Goal: Information Seeking & Learning: Compare options

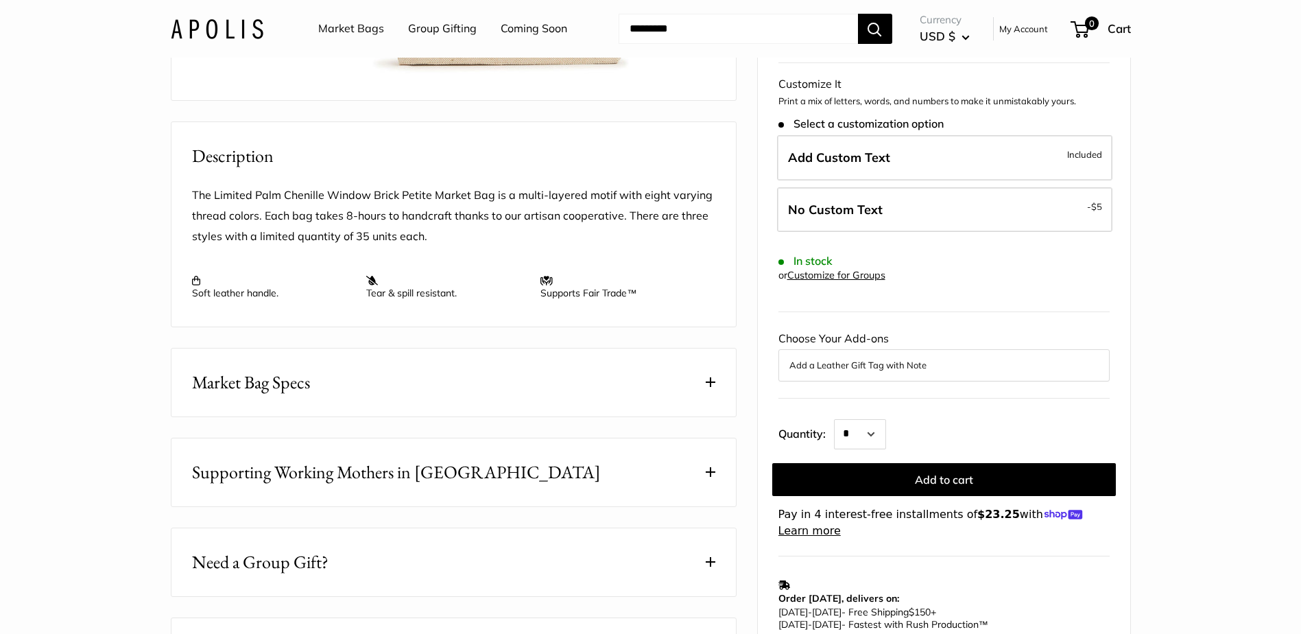
scroll to position [69, 0]
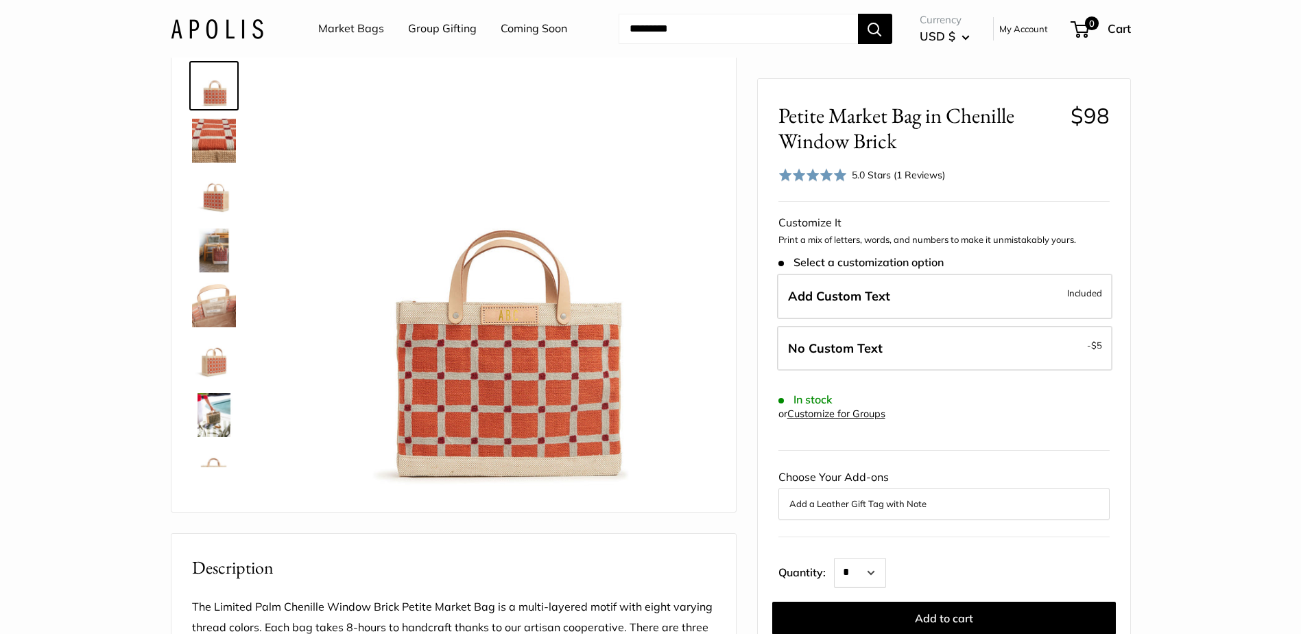
click at [215, 255] on img at bounding box center [214, 250] width 44 height 44
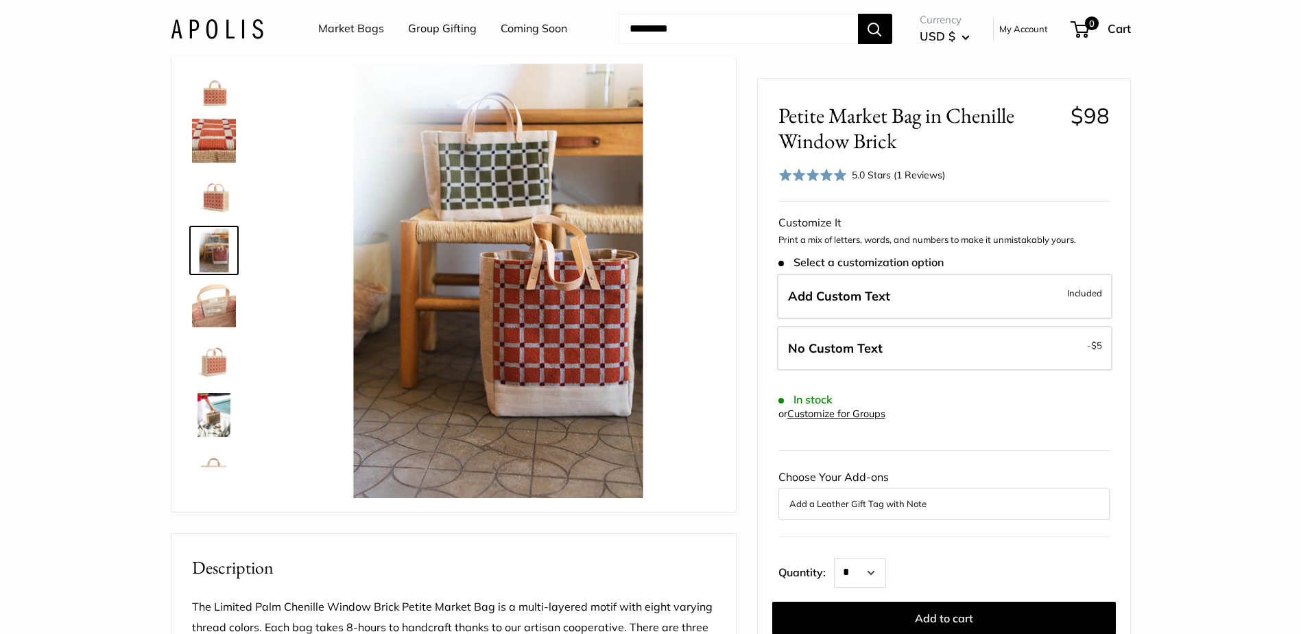
click at [222, 93] on img at bounding box center [214, 86] width 44 height 44
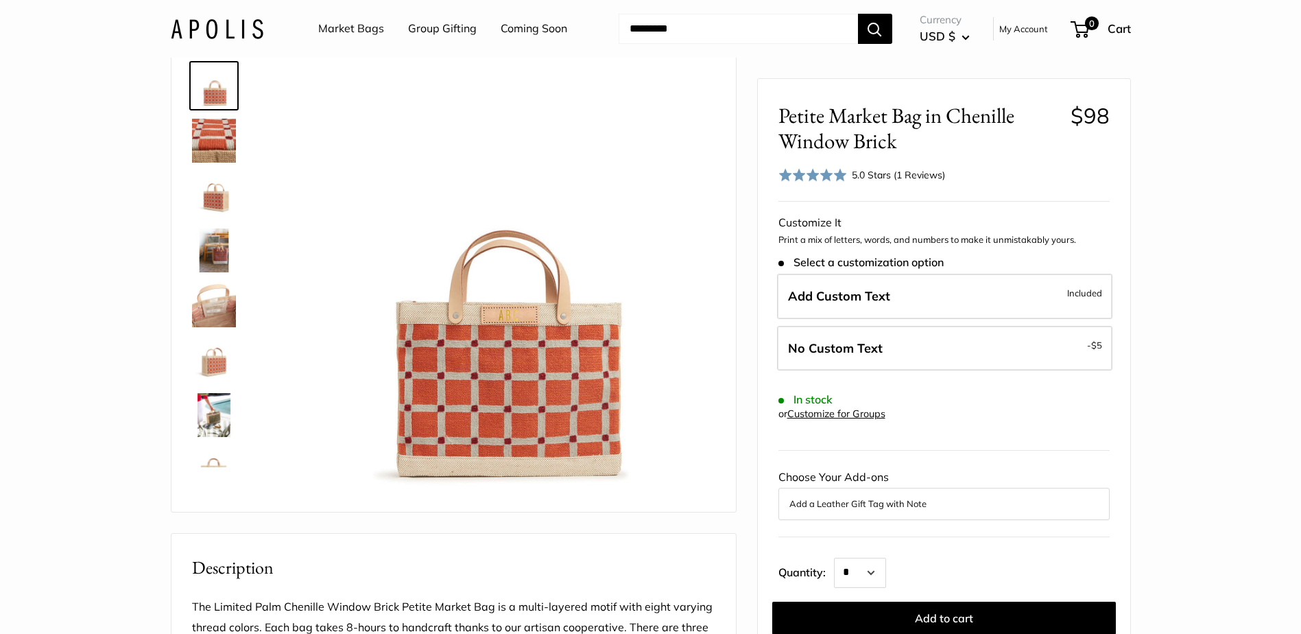
click at [349, 34] on link "Market Bags" at bounding box center [351, 29] width 66 height 21
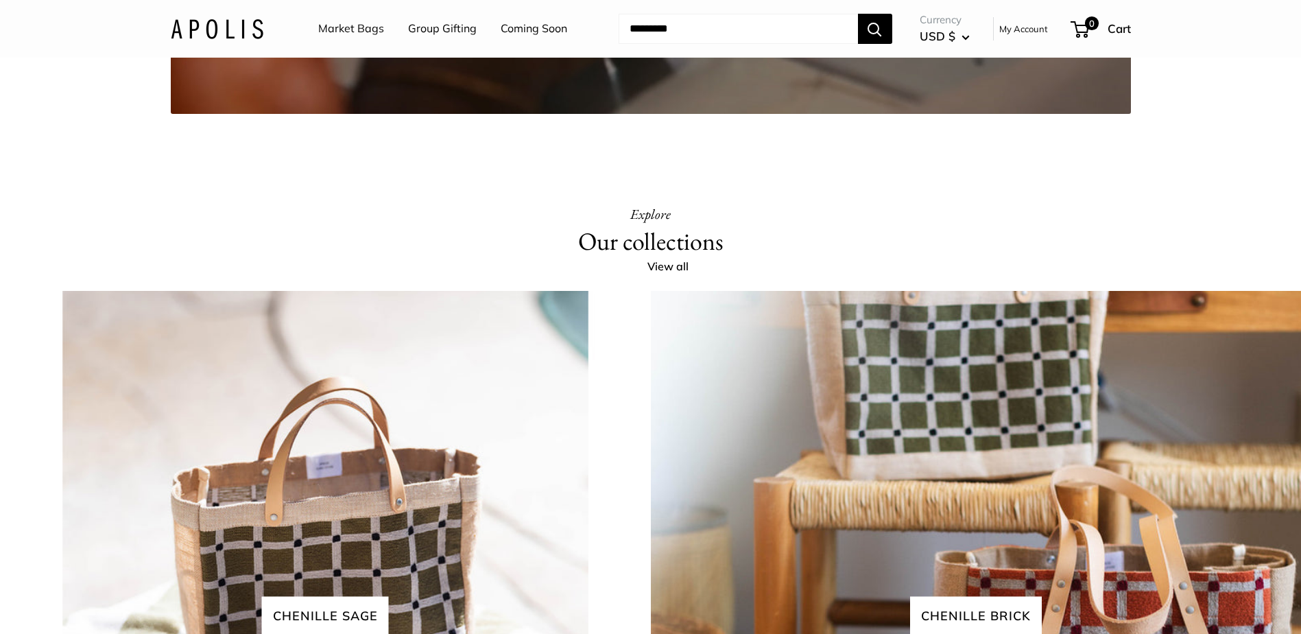
scroll to position [2881, 0]
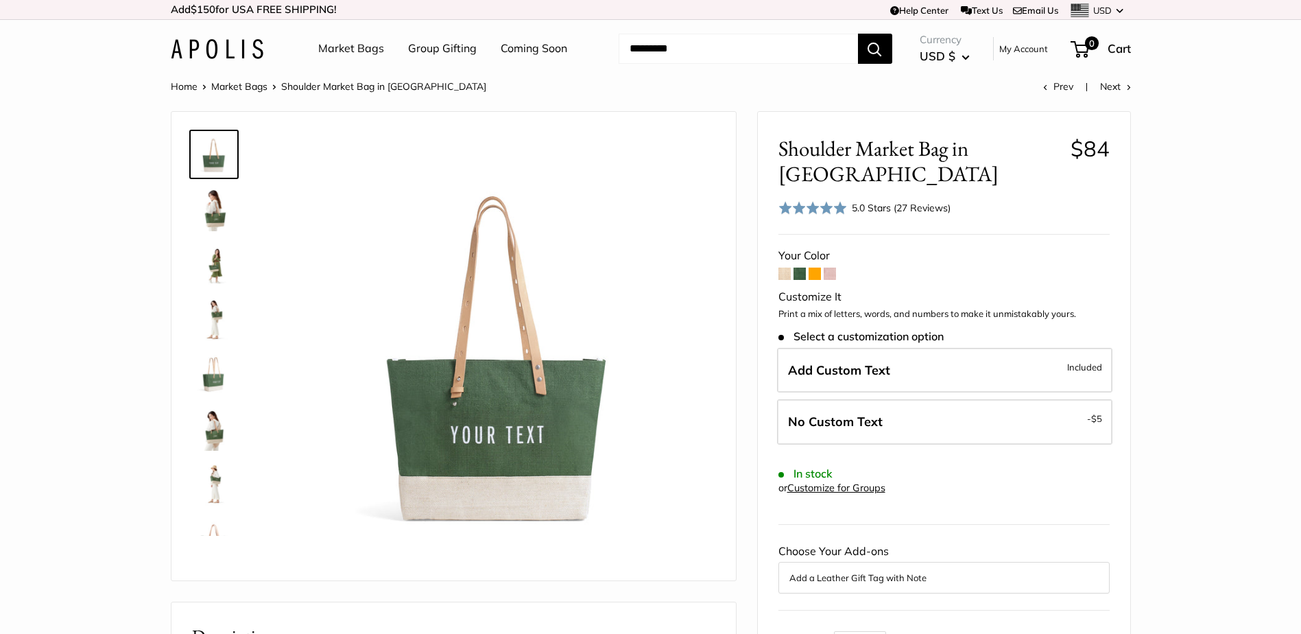
click at [215, 211] on img at bounding box center [214, 209] width 44 height 44
click at [780, 270] on span at bounding box center [784, 273] width 12 height 12
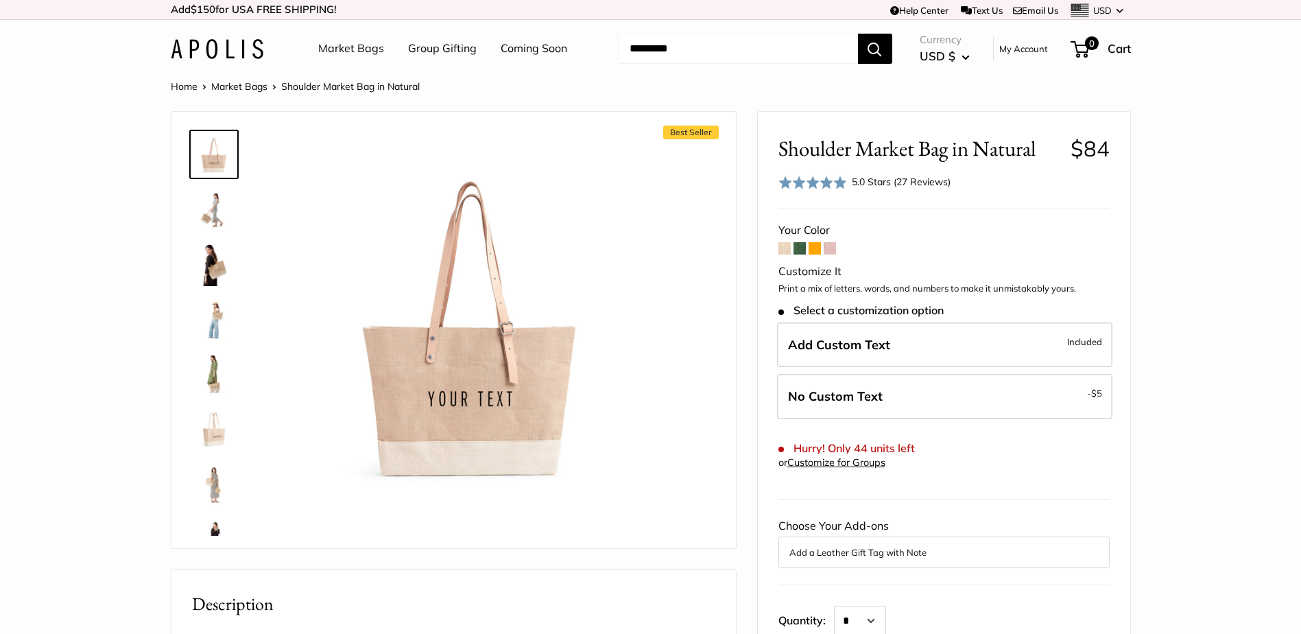
click at [234, 91] on link "Market Bags" at bounding box center [239, 86] width 56 height 12
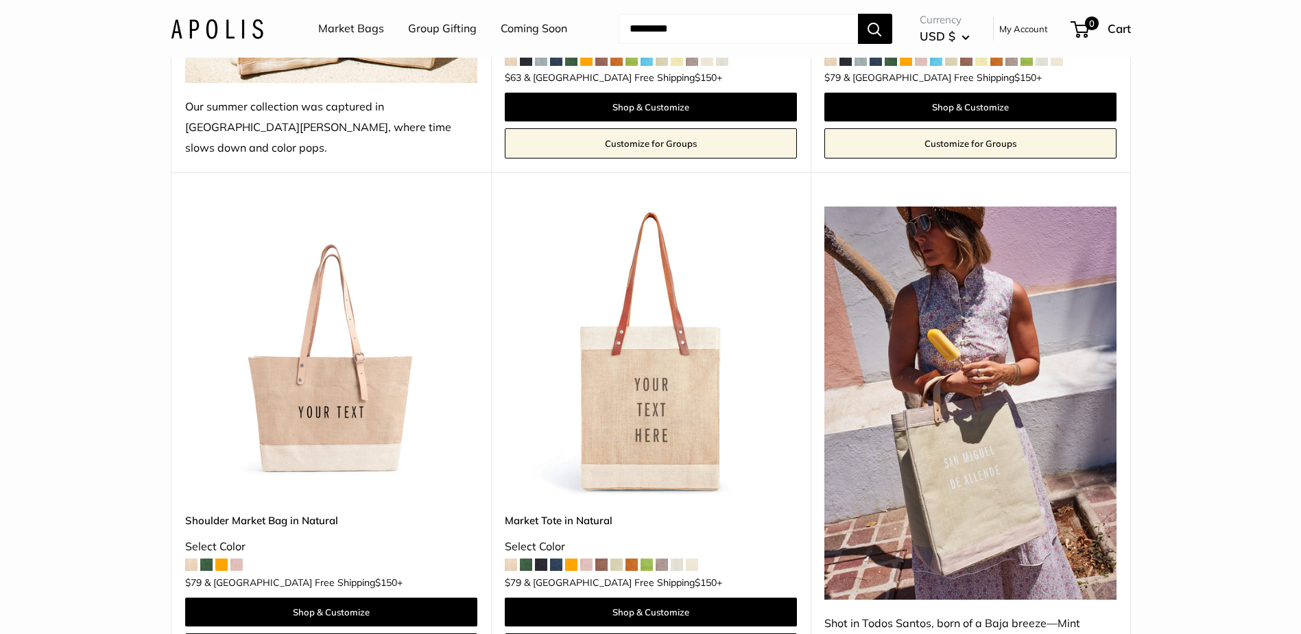
scroll to position [617, 0]
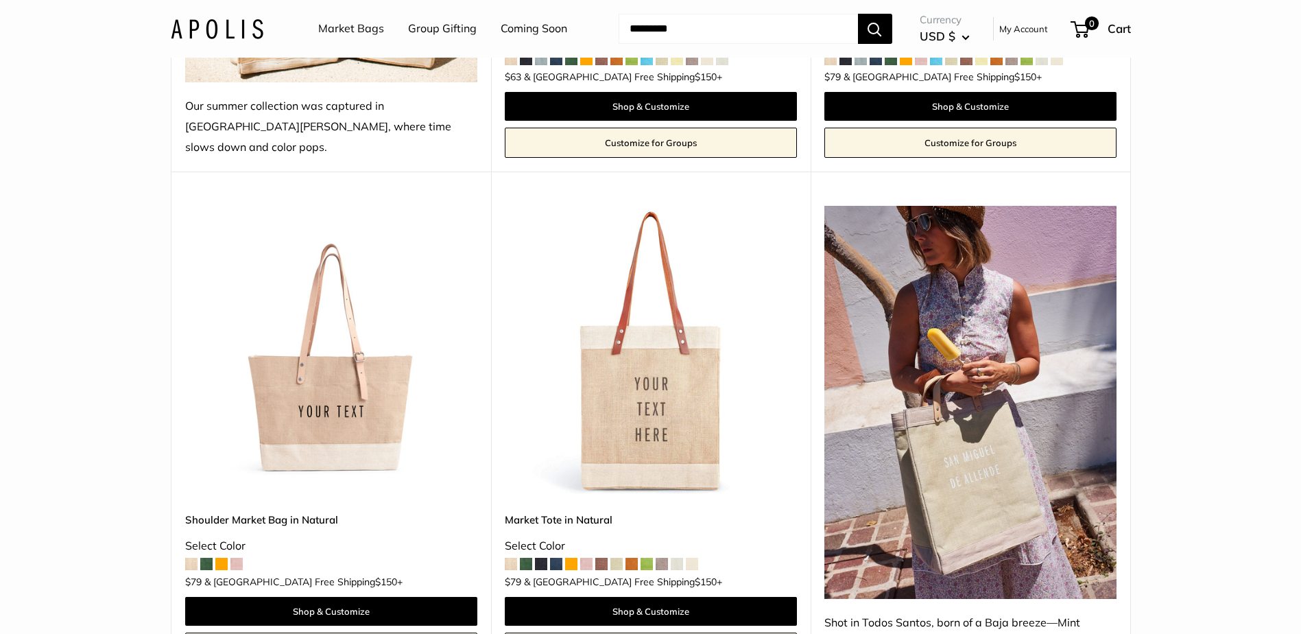
click at [0, 0] on img at bounding box center [0, 0] width 0 height 0
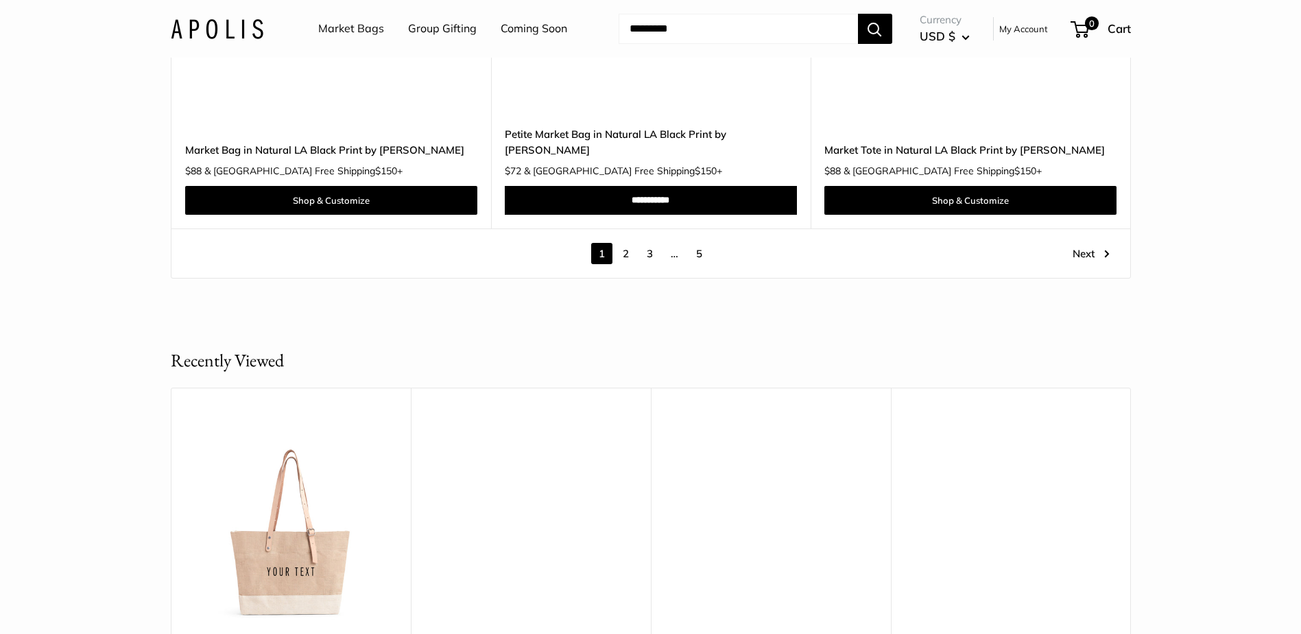
scroll to position [7956, 0]
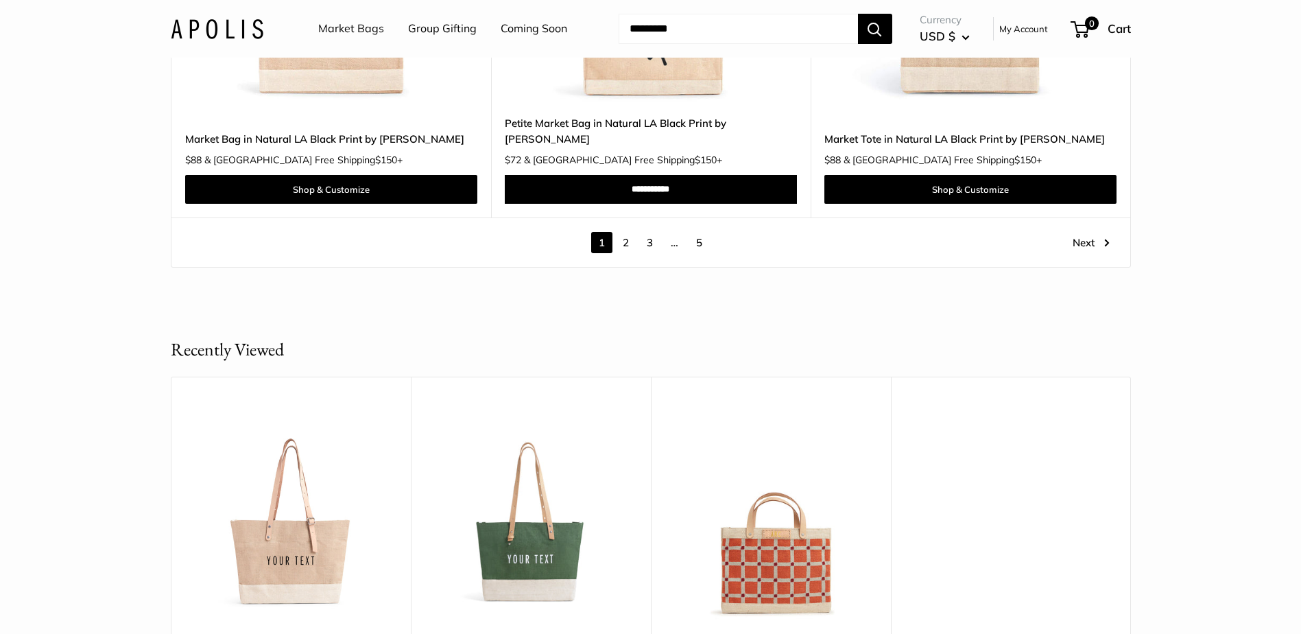
click at [627, 232] on link "2" at bounding box center [625, 242] width 21 height 21
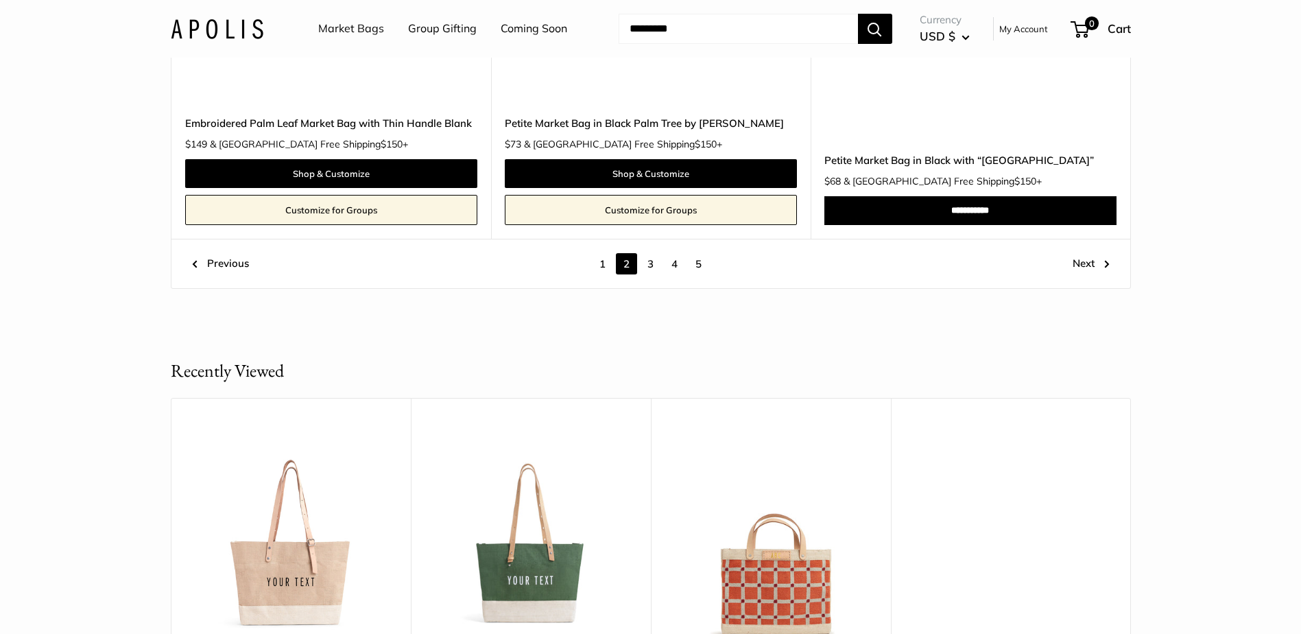
scroll to position [7649, 0]
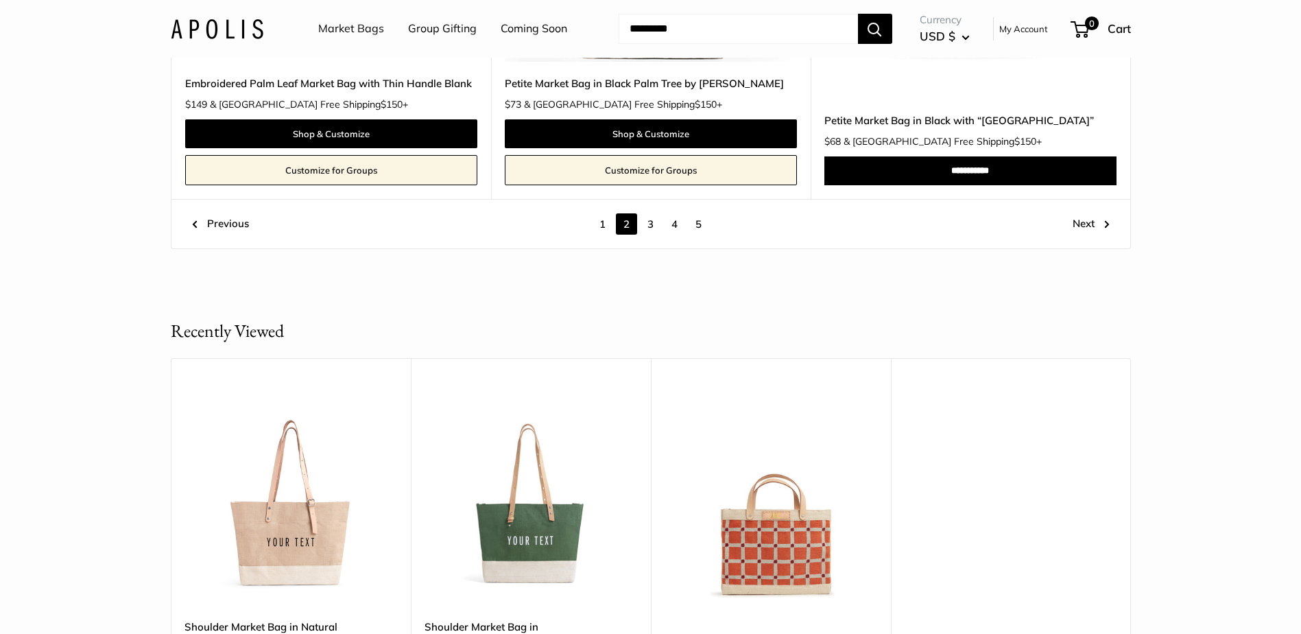
click at [652, 219] on link "3" at bounding box center [650, 223] width 21 height 21
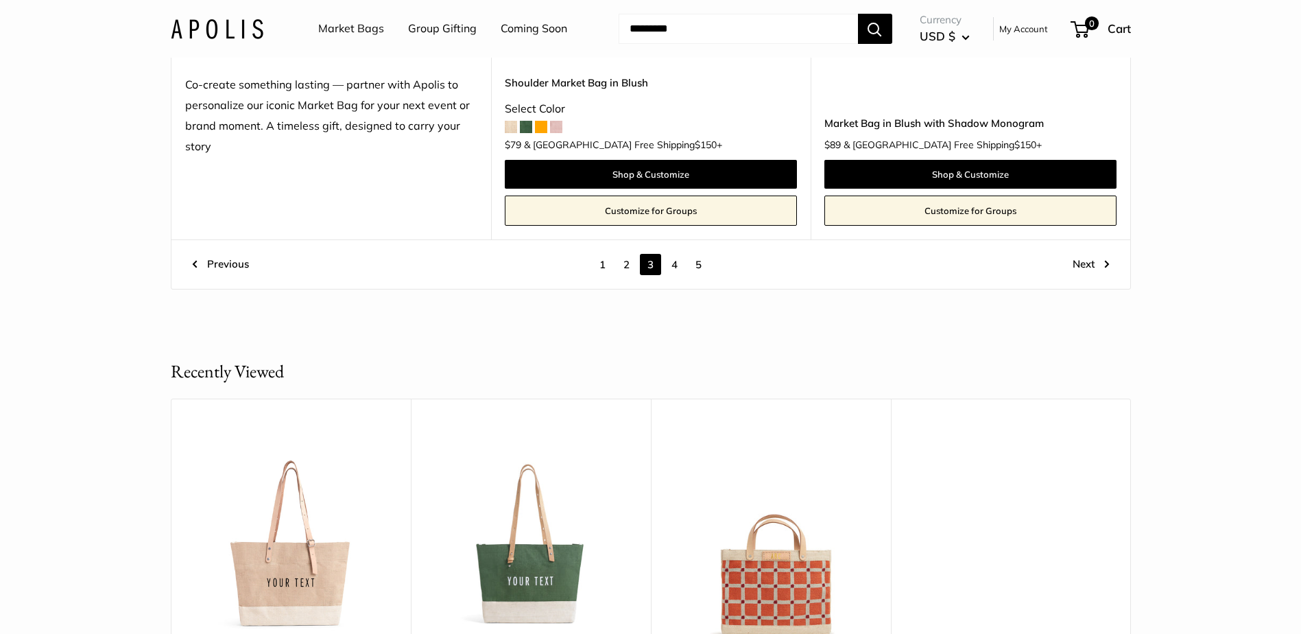
scroll to position [7718, 0]
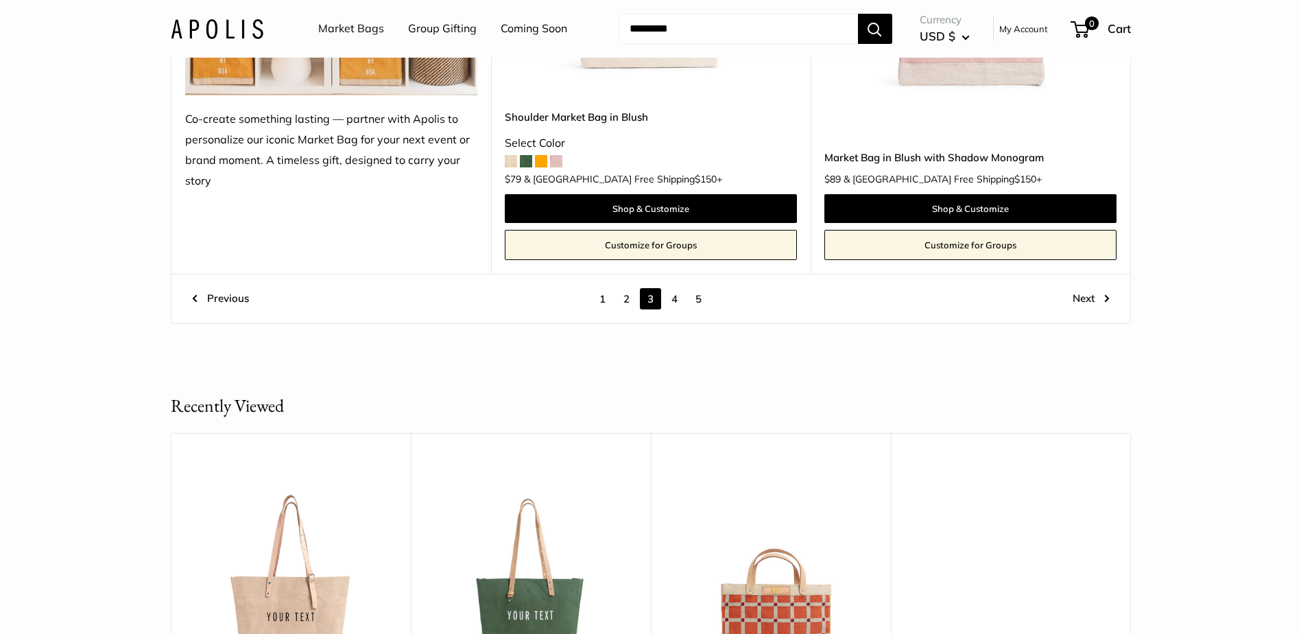
click at [682, 311] on div "Previous 1 2 3 4 5 Page 3 / 5 Next" at bounding box center [650, 298] width 959 height 49
click at [676, 300] on link "4" at bounding box center [674, 298] width 21 height 21
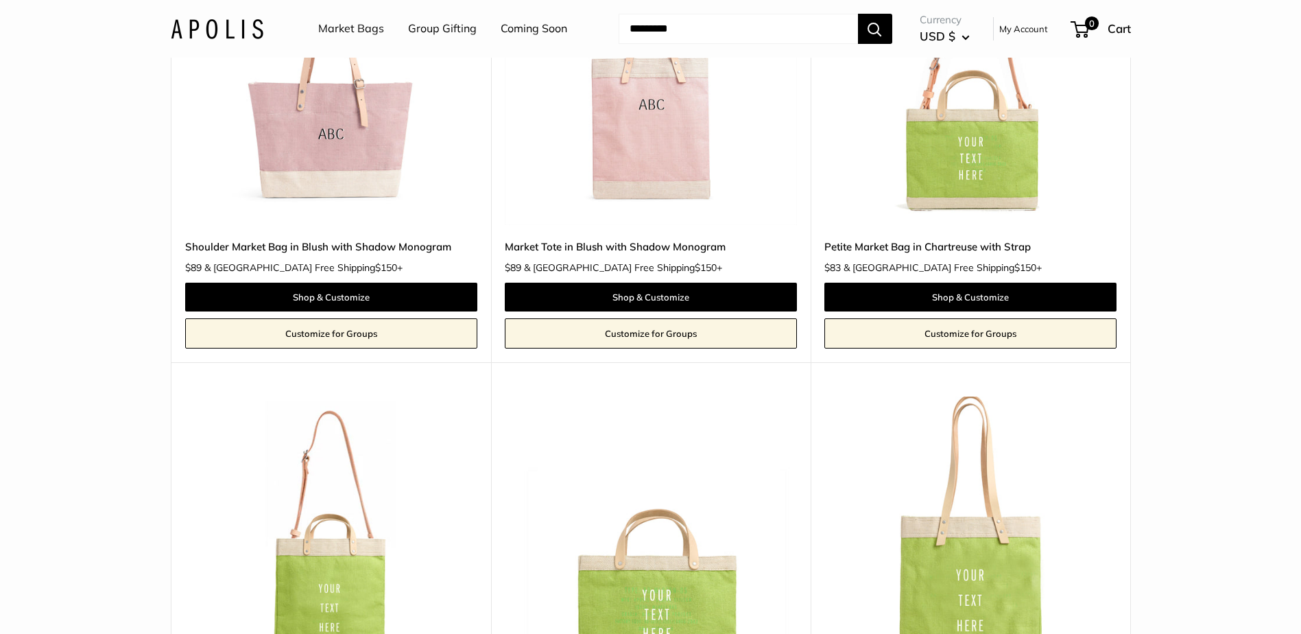
scroll to position [379, 0]
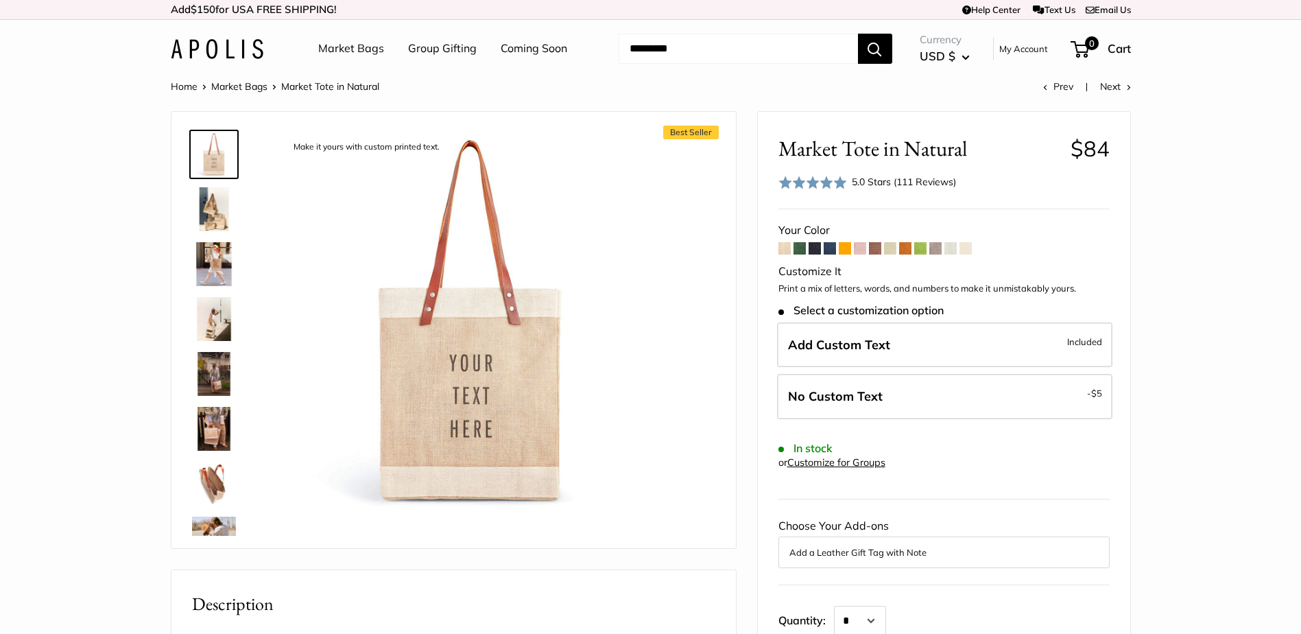
click at [891, 249] on span at bounding box center [890, 248] width 12 height 12
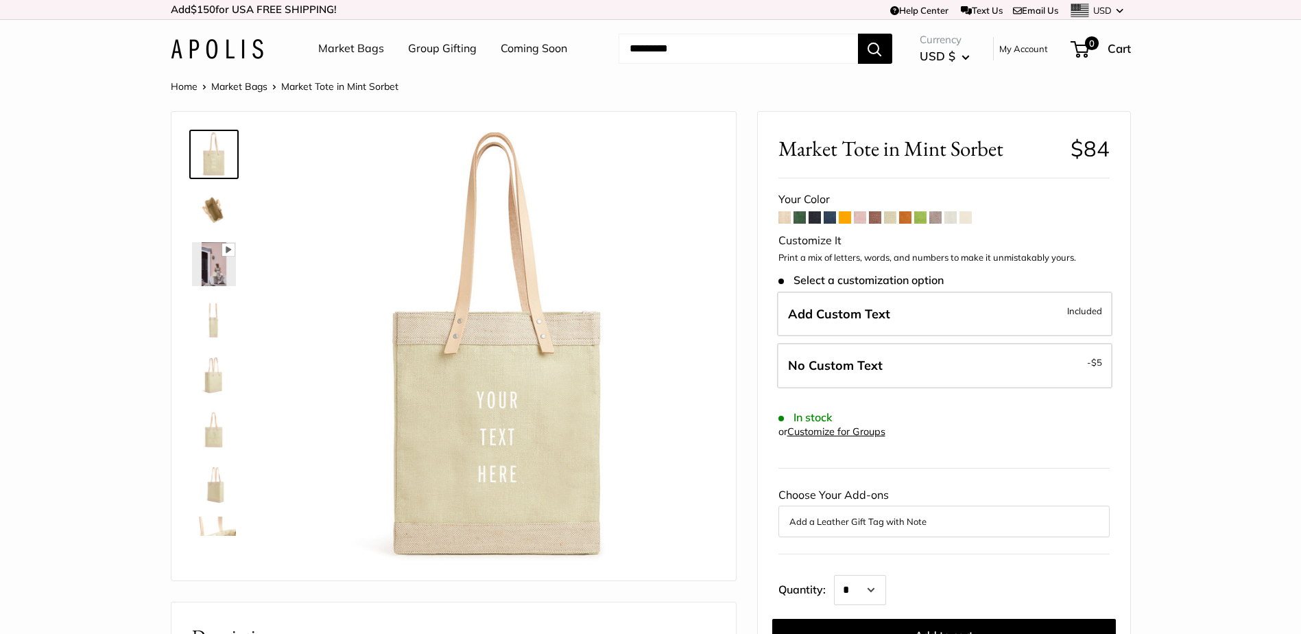
click at [938, 220] on span at bounding box center [935, 217] width 12 height 12
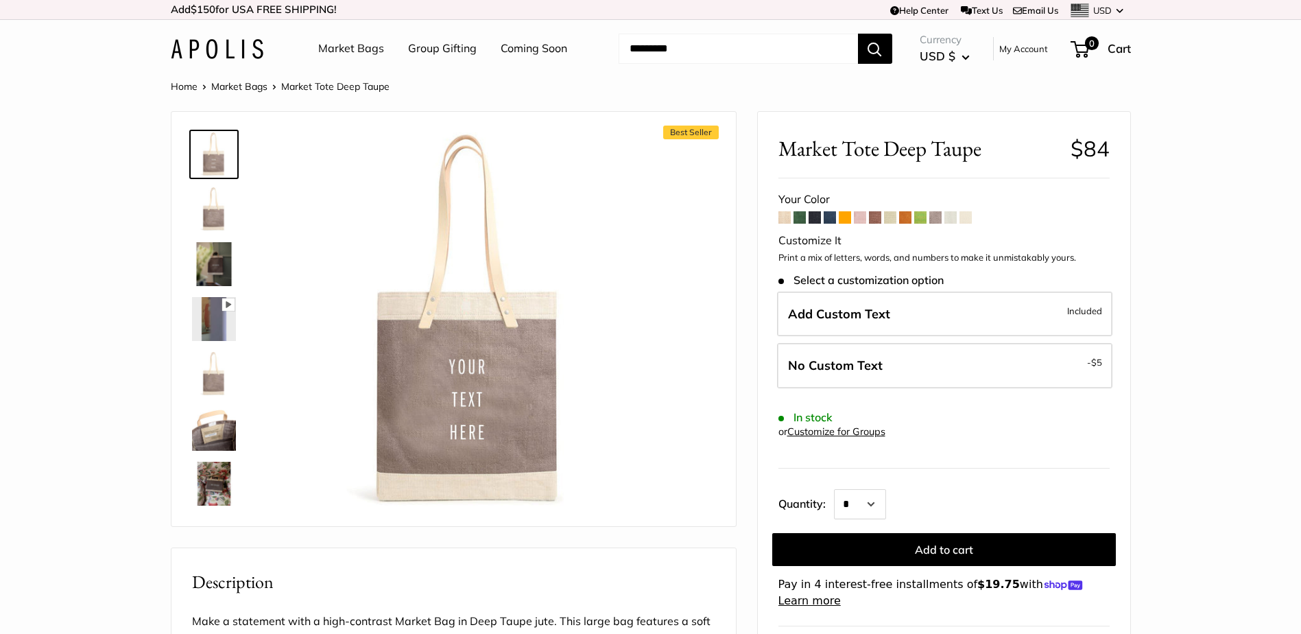
click at [831, 220] on span at bounding box center [830, 217] width 12 height 12
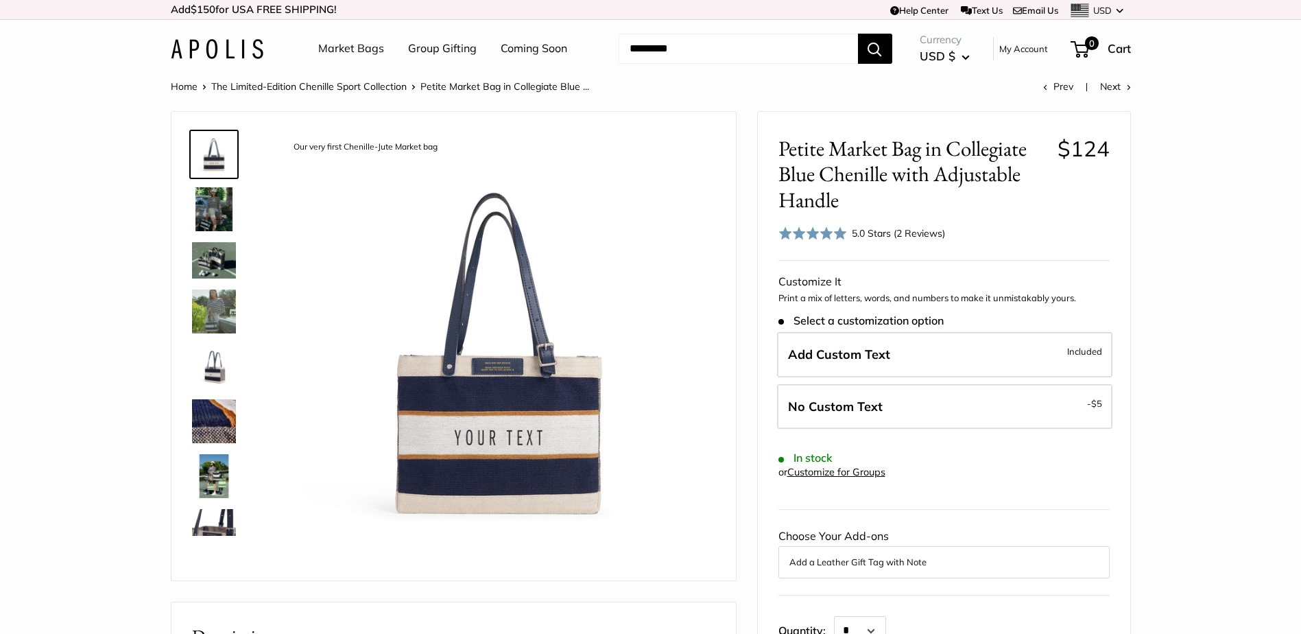
click at [212, 170] on img at bounding box center [214, 154] width 44 height 44
click at [217, 205] on img at bounding box center [214, 209] width 44 height 44
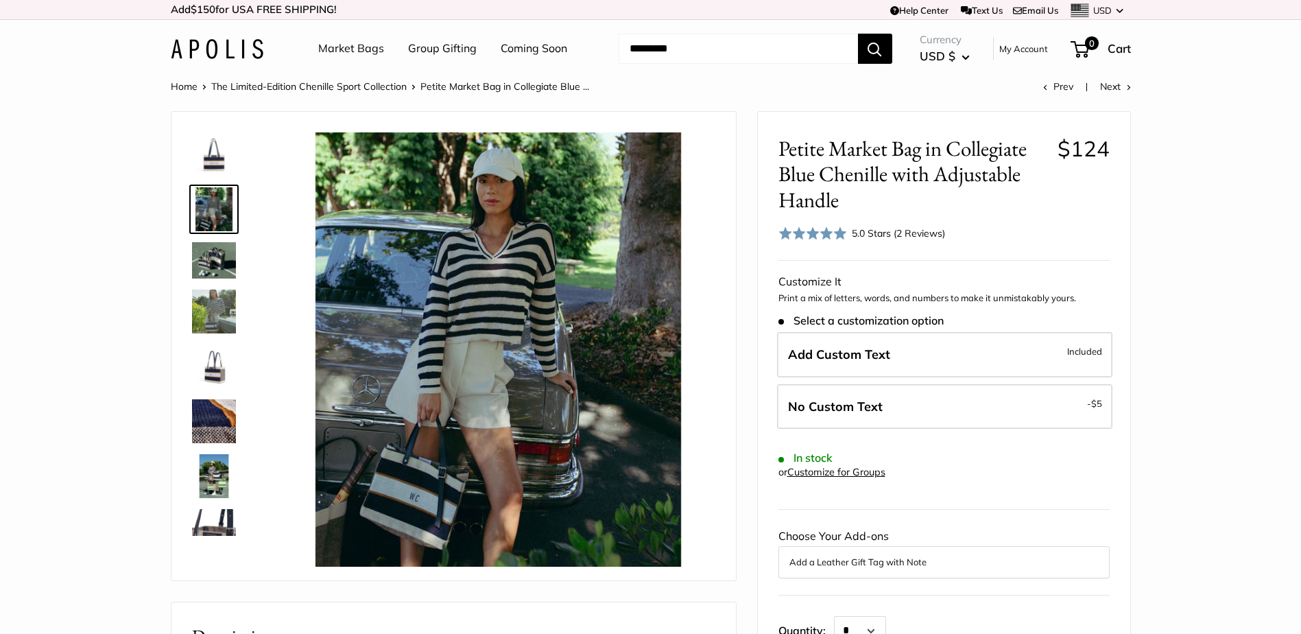
click at [215, 252] on img at bounding box center [214, 260] width 44 height 36
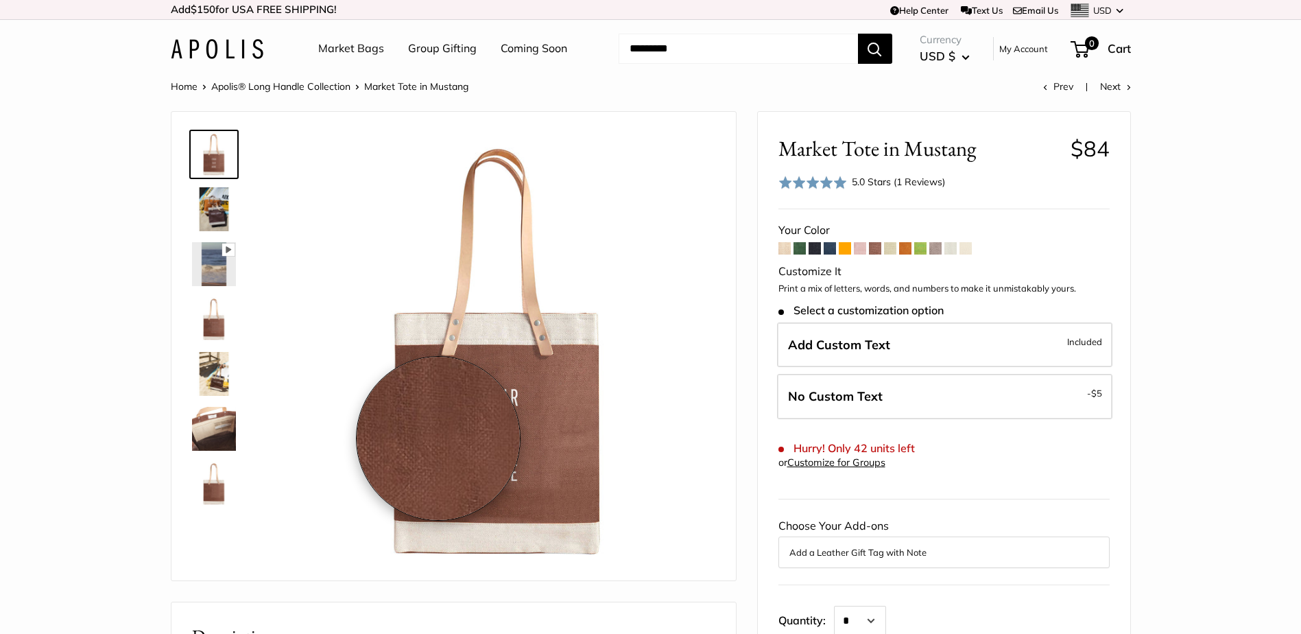
click at [444, 432] on img at bounding box center [498, 349] width 434 height 434
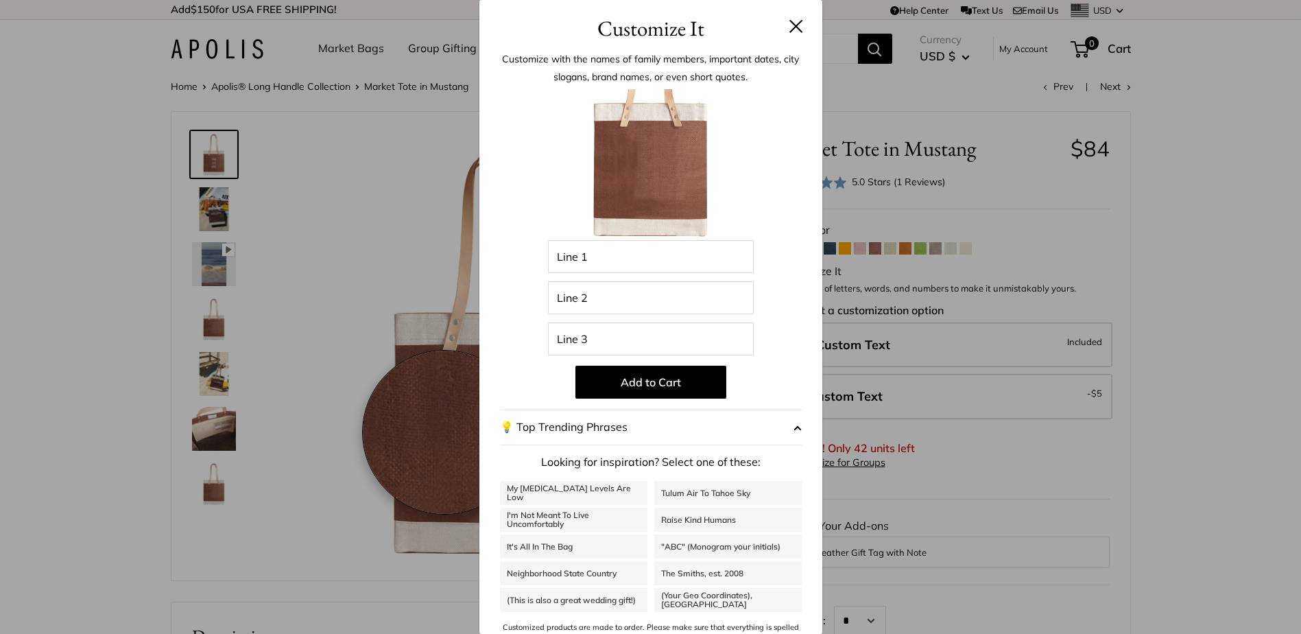
scroll to position [136, 0]
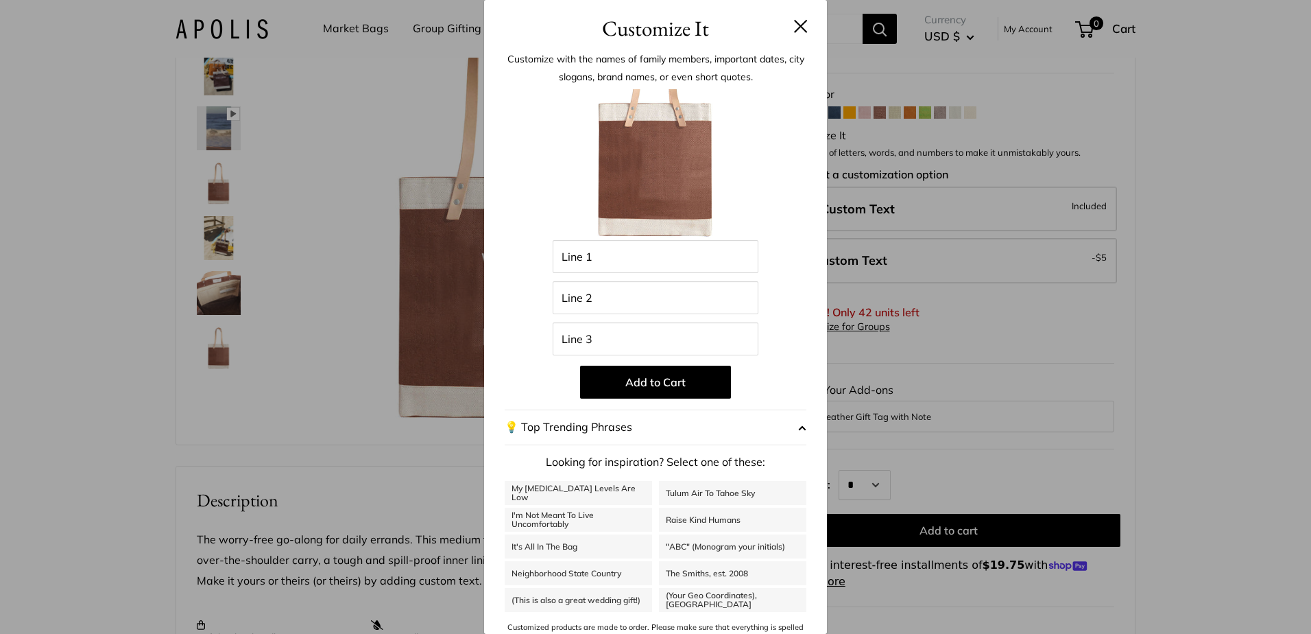
drag, startPoint x: 445, startPoint y: 432, endPoint x: 379, endPoint y: 139, distance: 301.0
click at [379, 139] on div "Customize It Customize with the names of family members, important dates, city …" at bounding box center [655, 317] width 1311 height 634
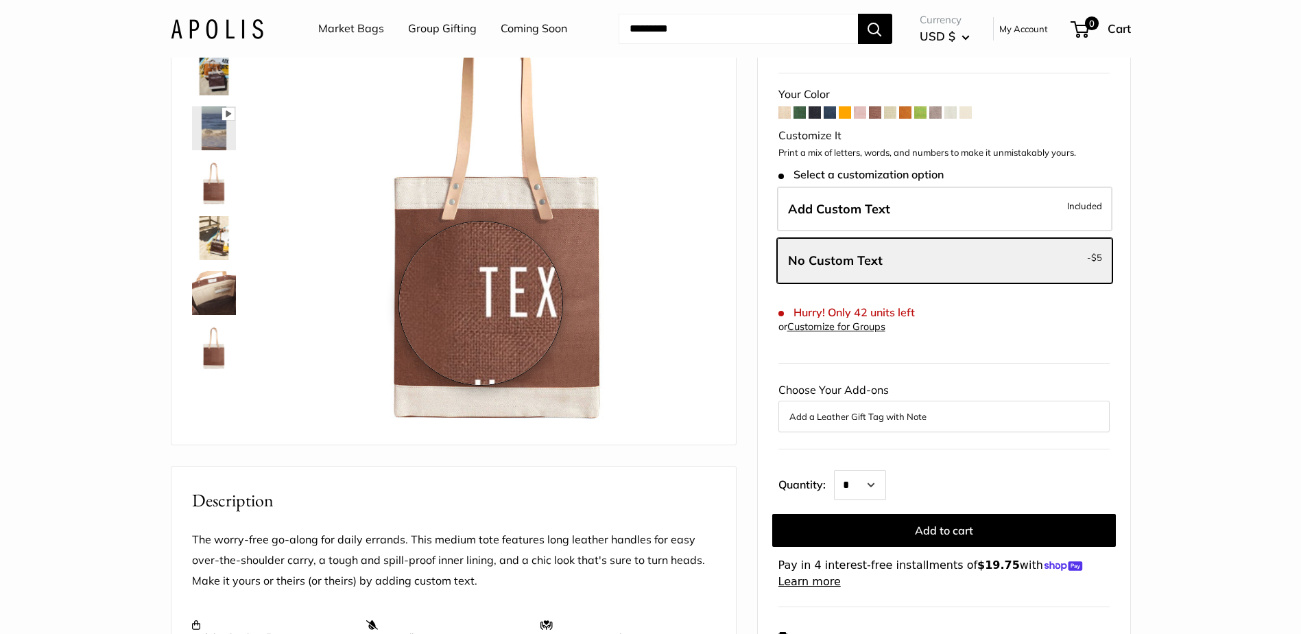
scroll to position [0, 0]
